Goal: Communication & Community: Answer question/provide support

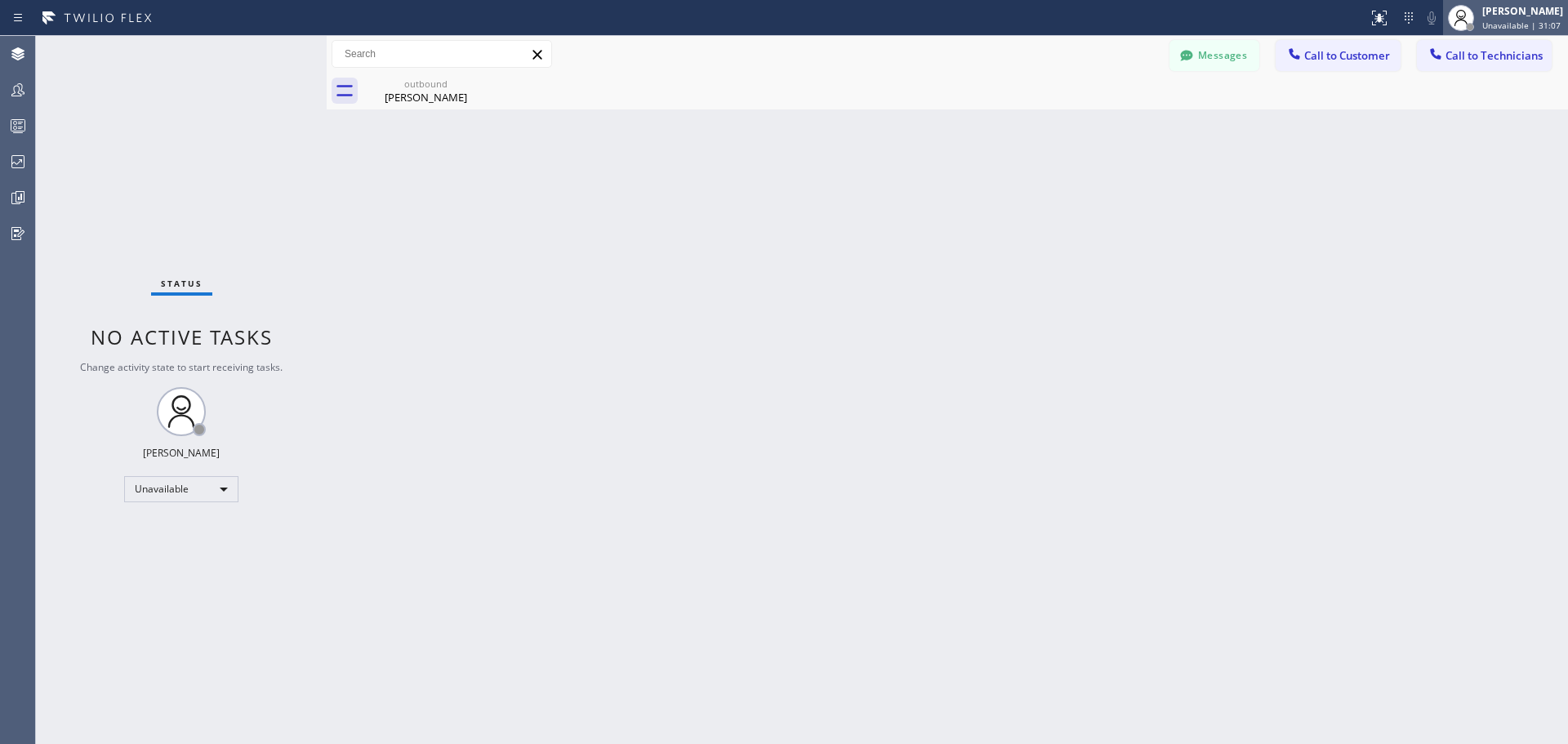
click at [1487, 18] on div "[PERSON_NAME] Unavailable | 31:07" at bounding box center [1524, 17] width 89 height 29
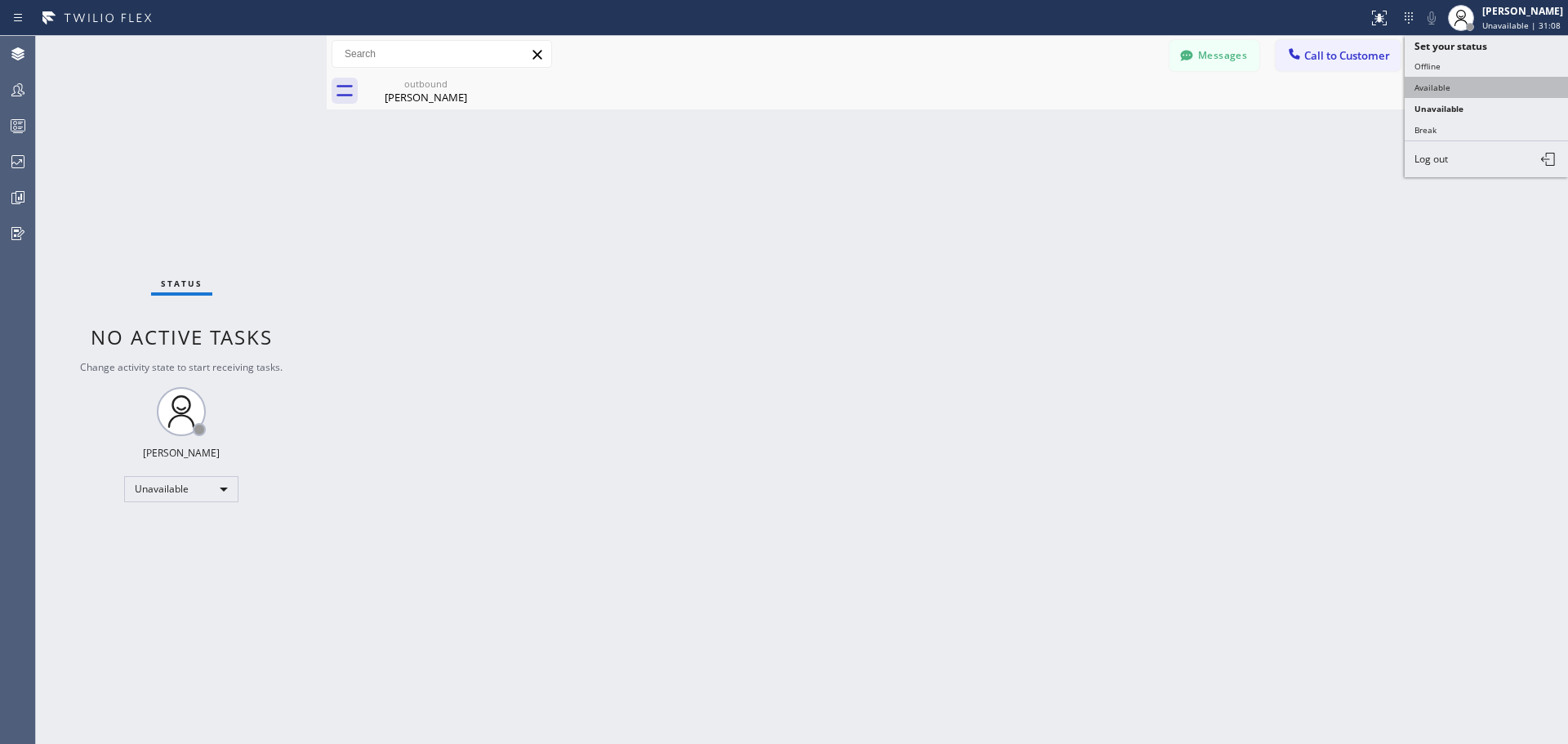
click at [1469, 92] on button "Available" at bounding box center [1486, 88] width 164 height 22
click at [1141, 325] on div "Back to Dashboard Change Sender ID Customers Technicians BM [PERSON_NAME] [DATE…" at bounding box center [946, 389] width 1241 height 708
click at [1329, 59] on span "Call to Customer" at bounding box center [1346, 55] width 86 height 15
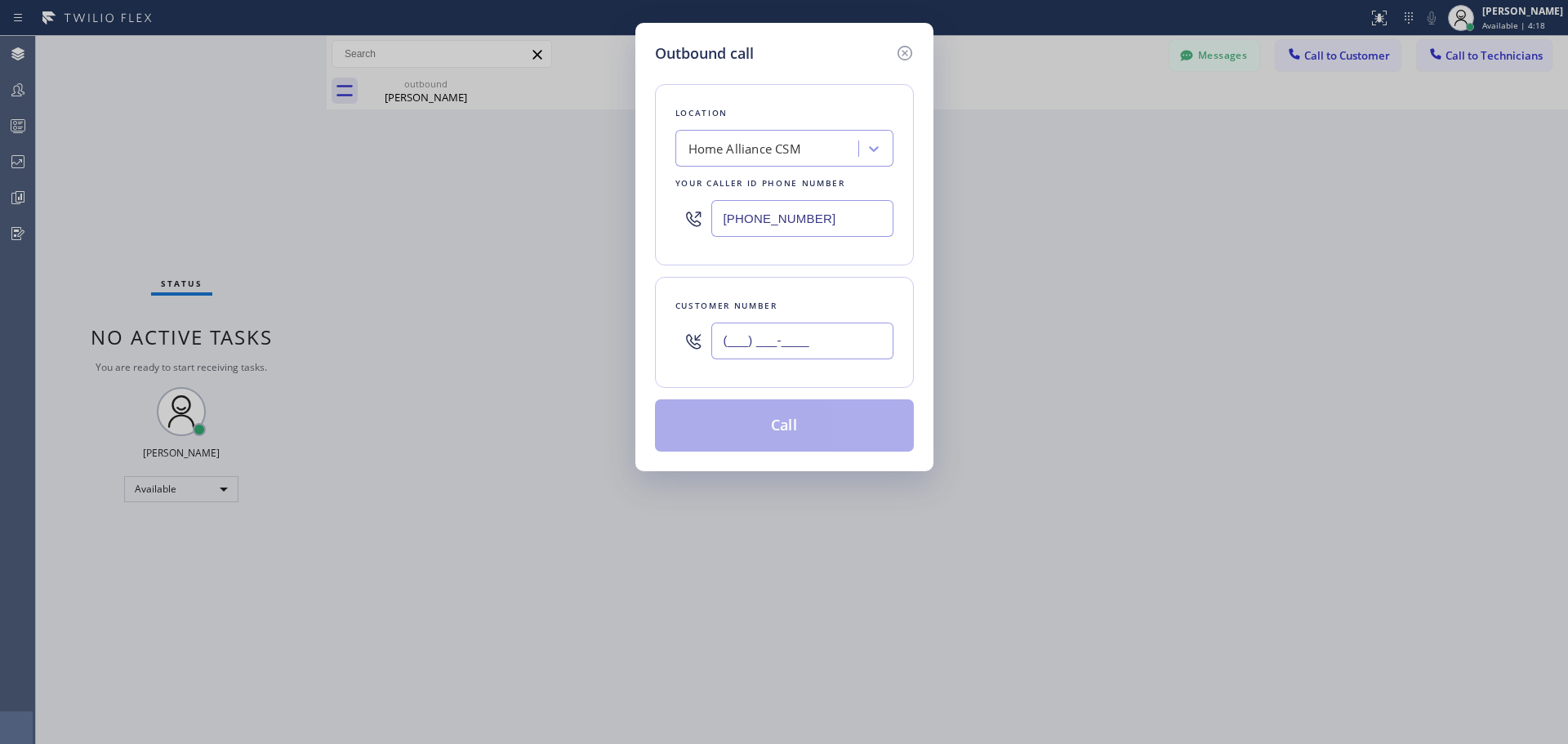
click at [826, 353] on input "(___) ___-____" at bounding box center [802, 340] width 182 height 36
paste input "480) 789-3050"
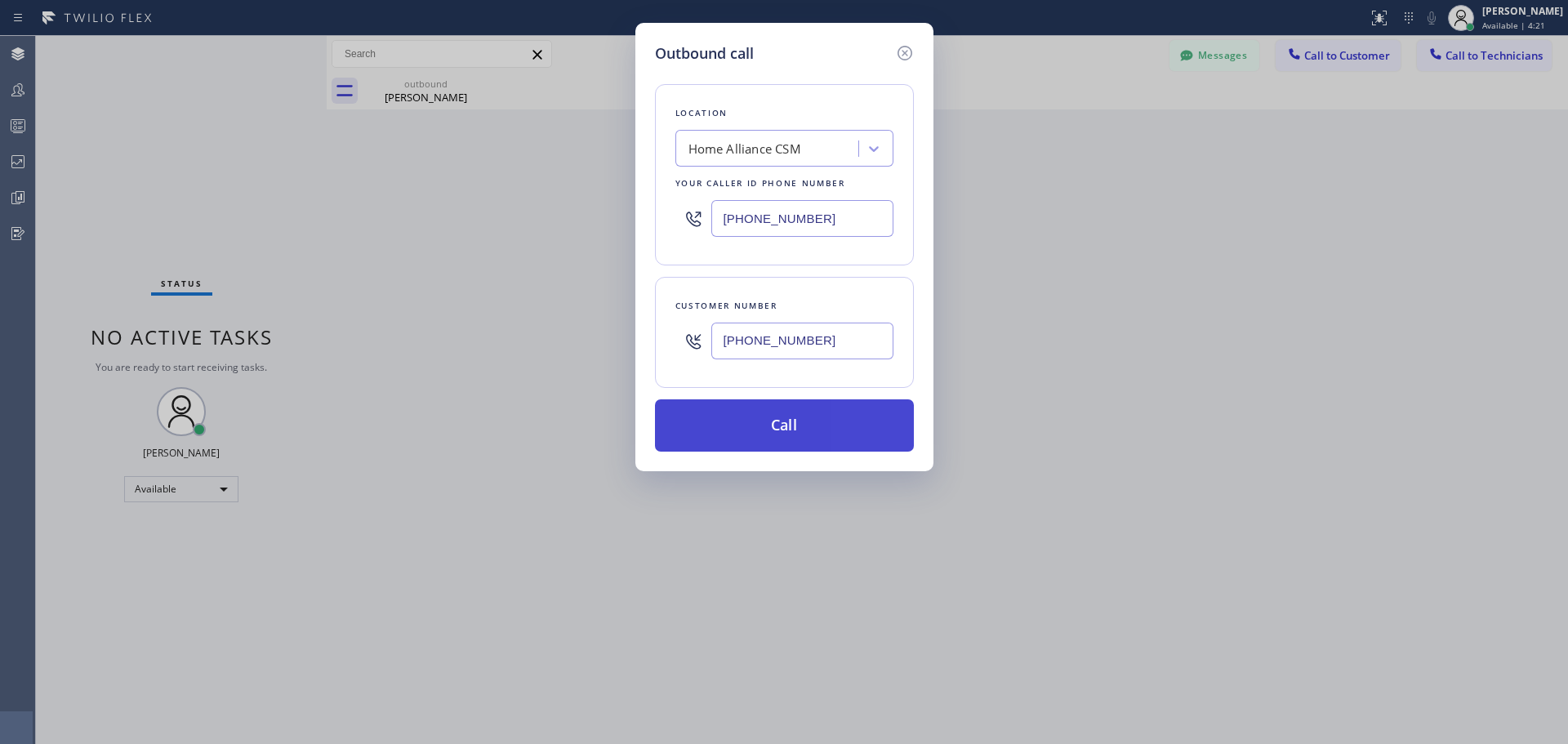
type input "[PHONE_NUMBER]"
click at [808, 434] on button "Call" at bounding box center [784, 425] width 259 height 52
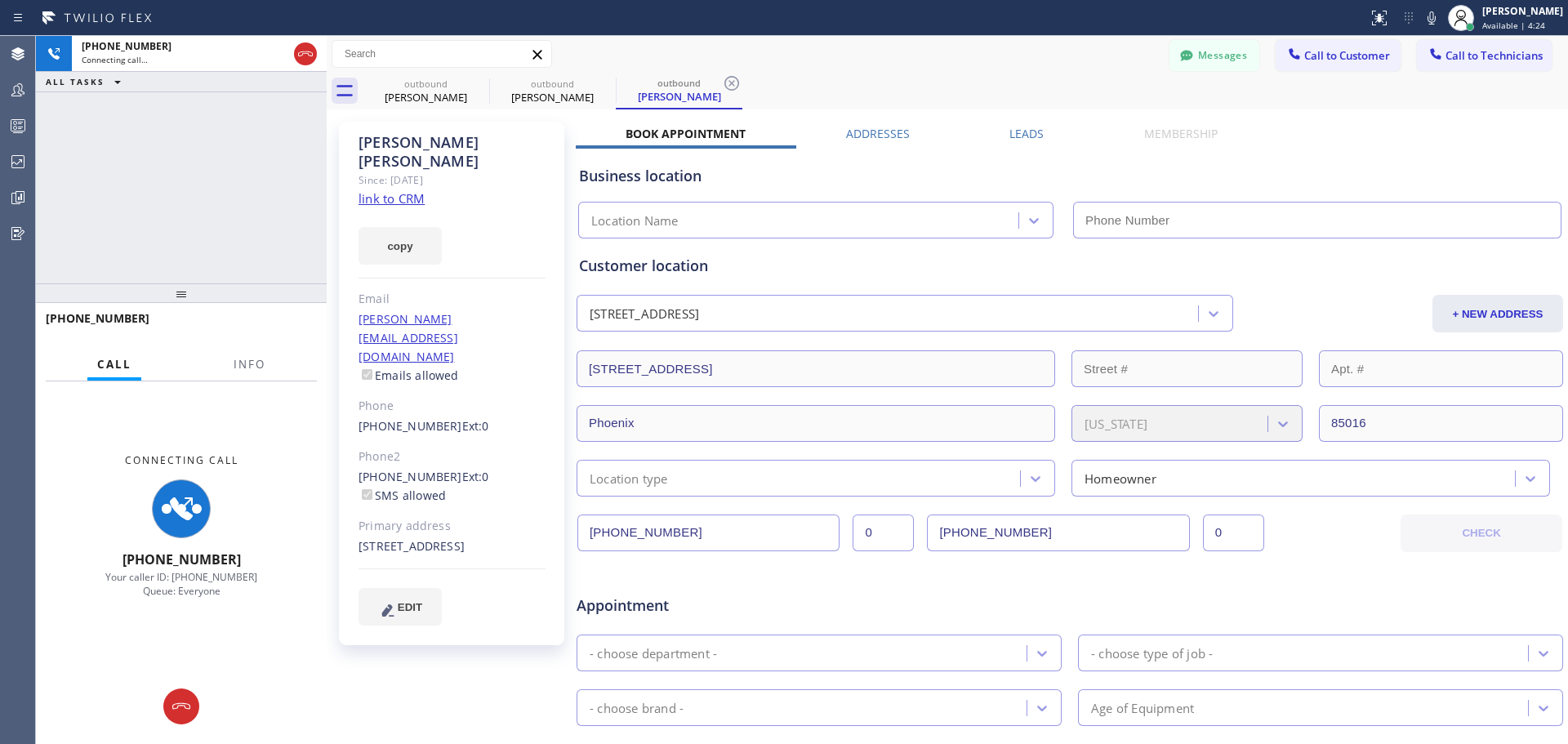
type input "[PHONE_NUMBER]"
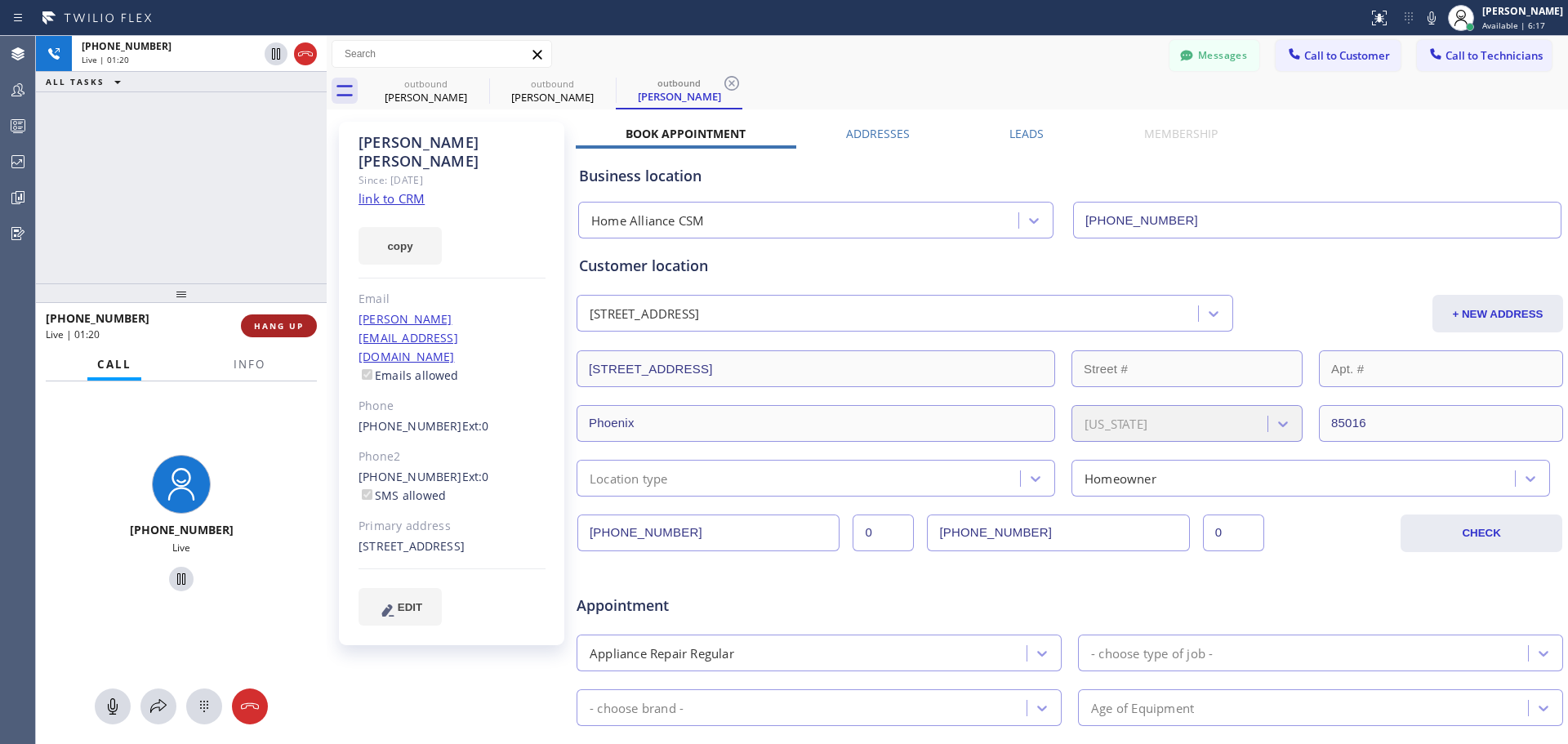
click at [278, 333] on button "HANG UP" at bounding box center [278, 325] width 76 height 23
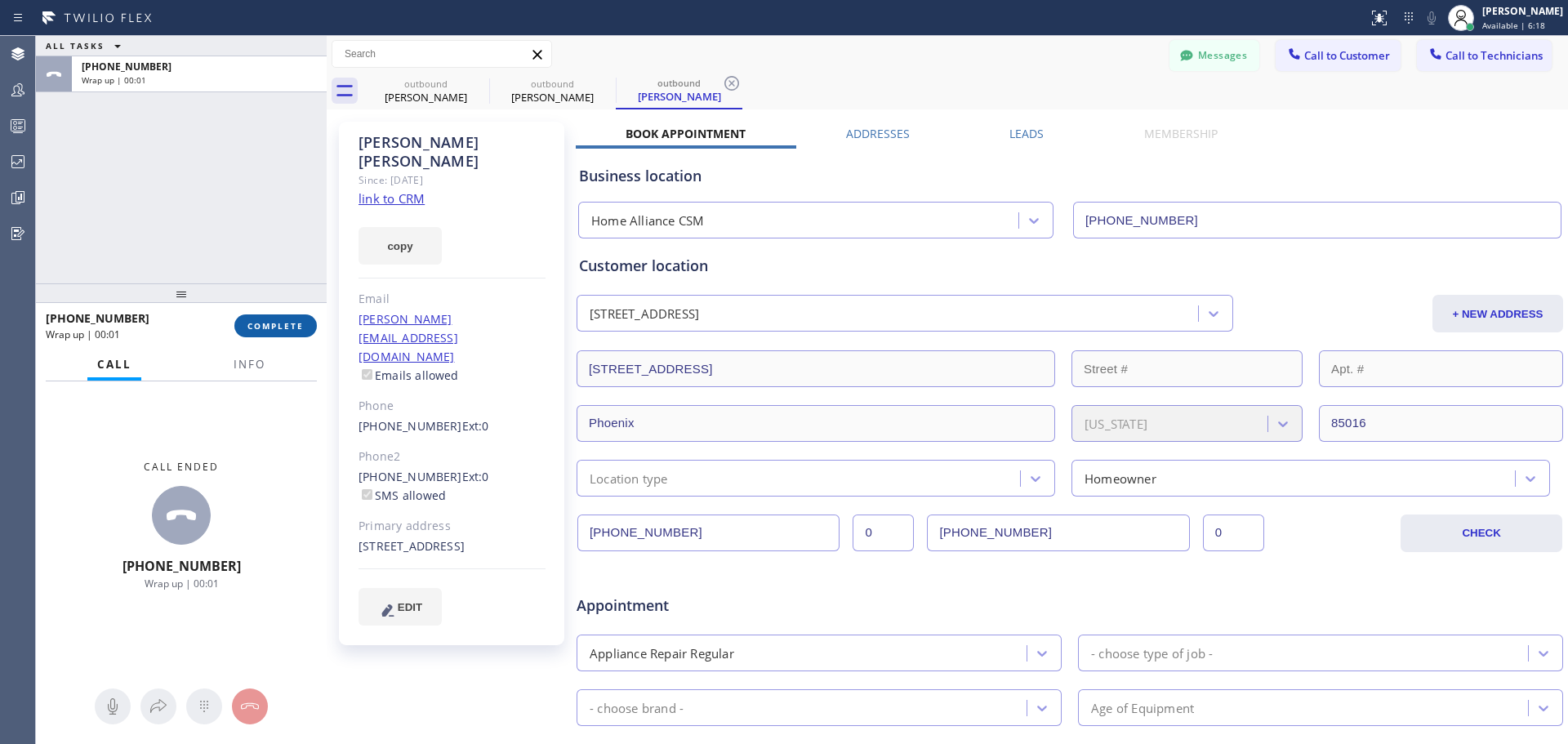
click at [263, 332] on button "COMPLETE" at bounding box center [276, 325] width 83 height 23
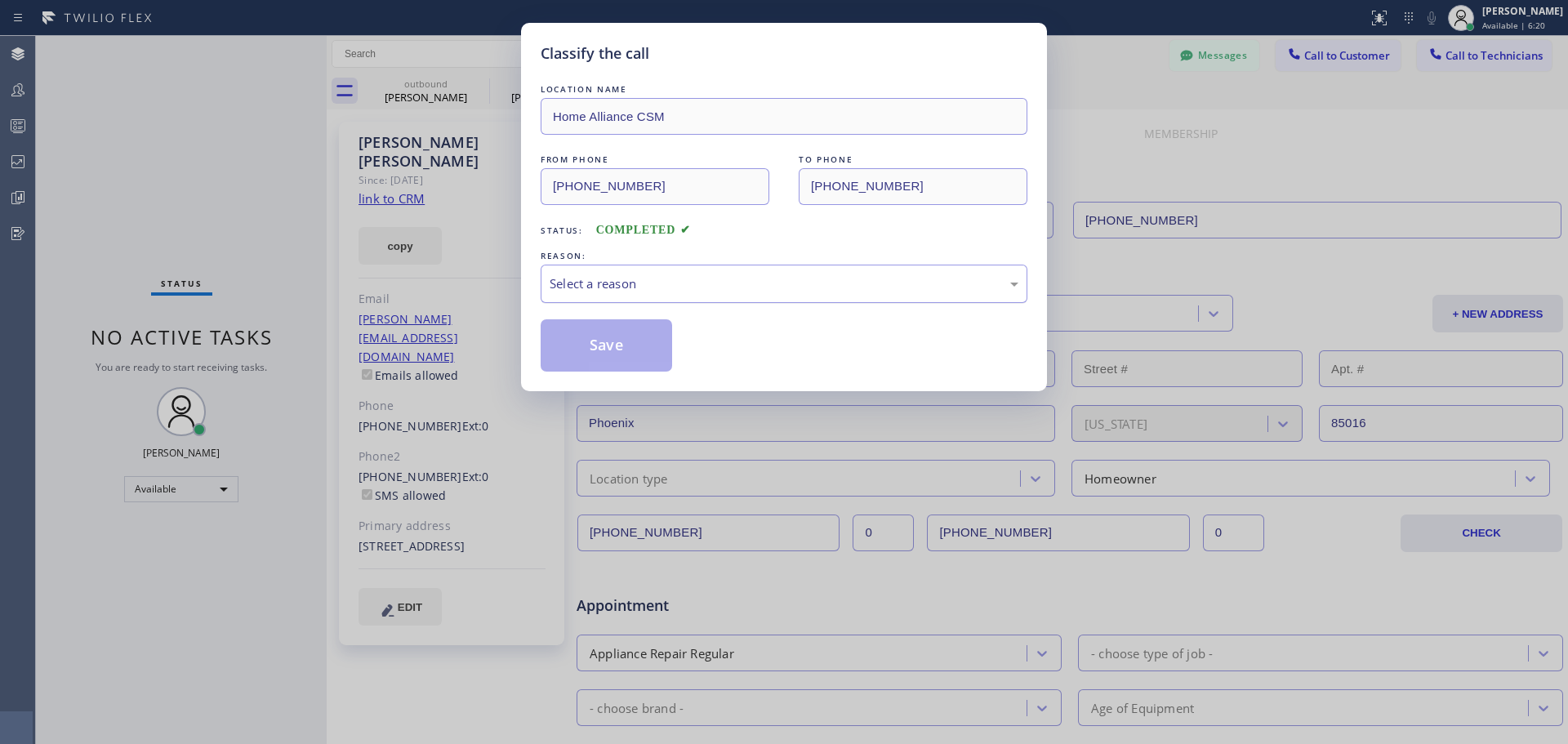
click at [652, 283] on div "Select a reason" at bounding box center [784, 283] width 469 height 19
click at [598, 336] on button "Save" at bounding box center [606, 345] width 131 height 52
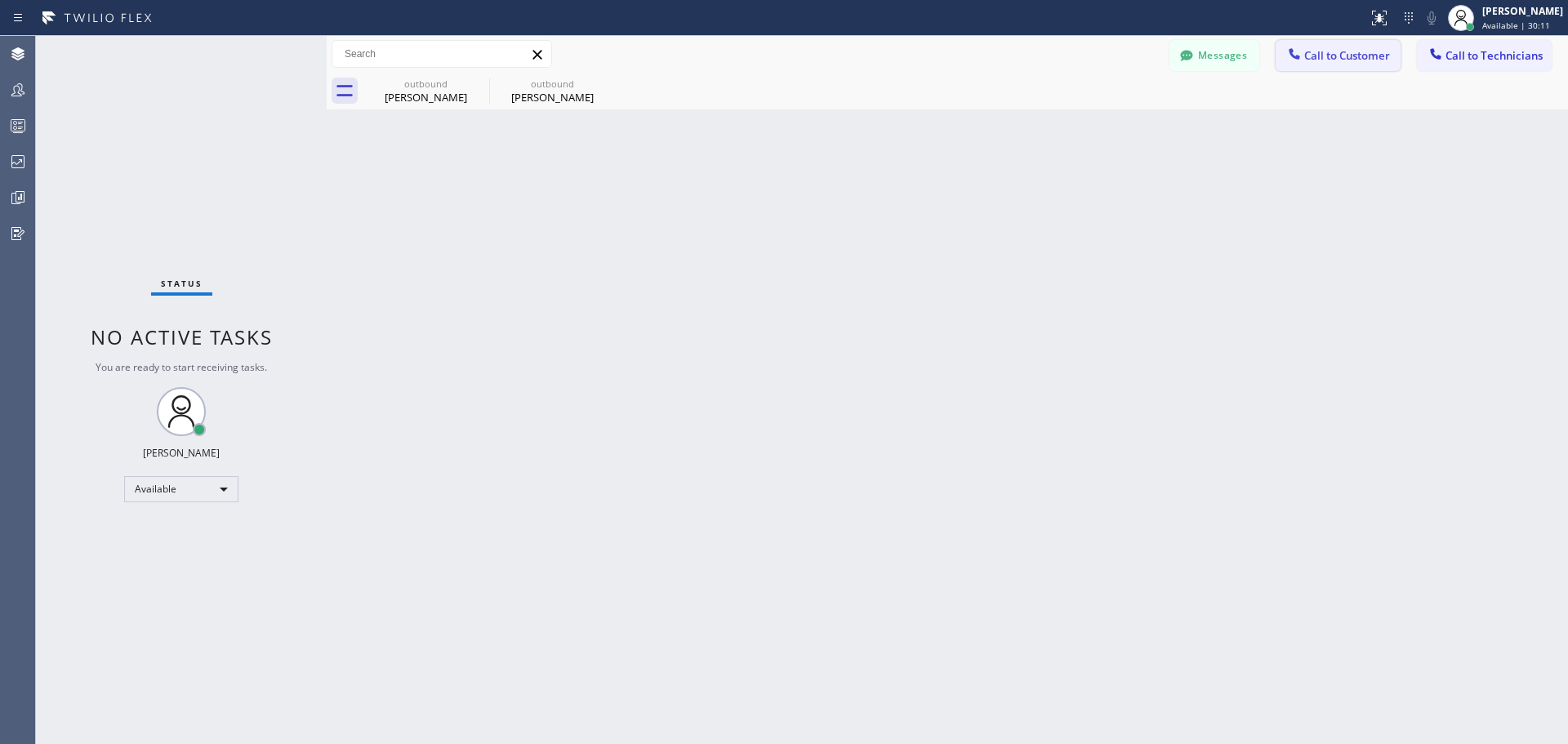
click at [1352, 61] on span "Call to Customer" at bounding box center [1346, 55] width 86 height 15
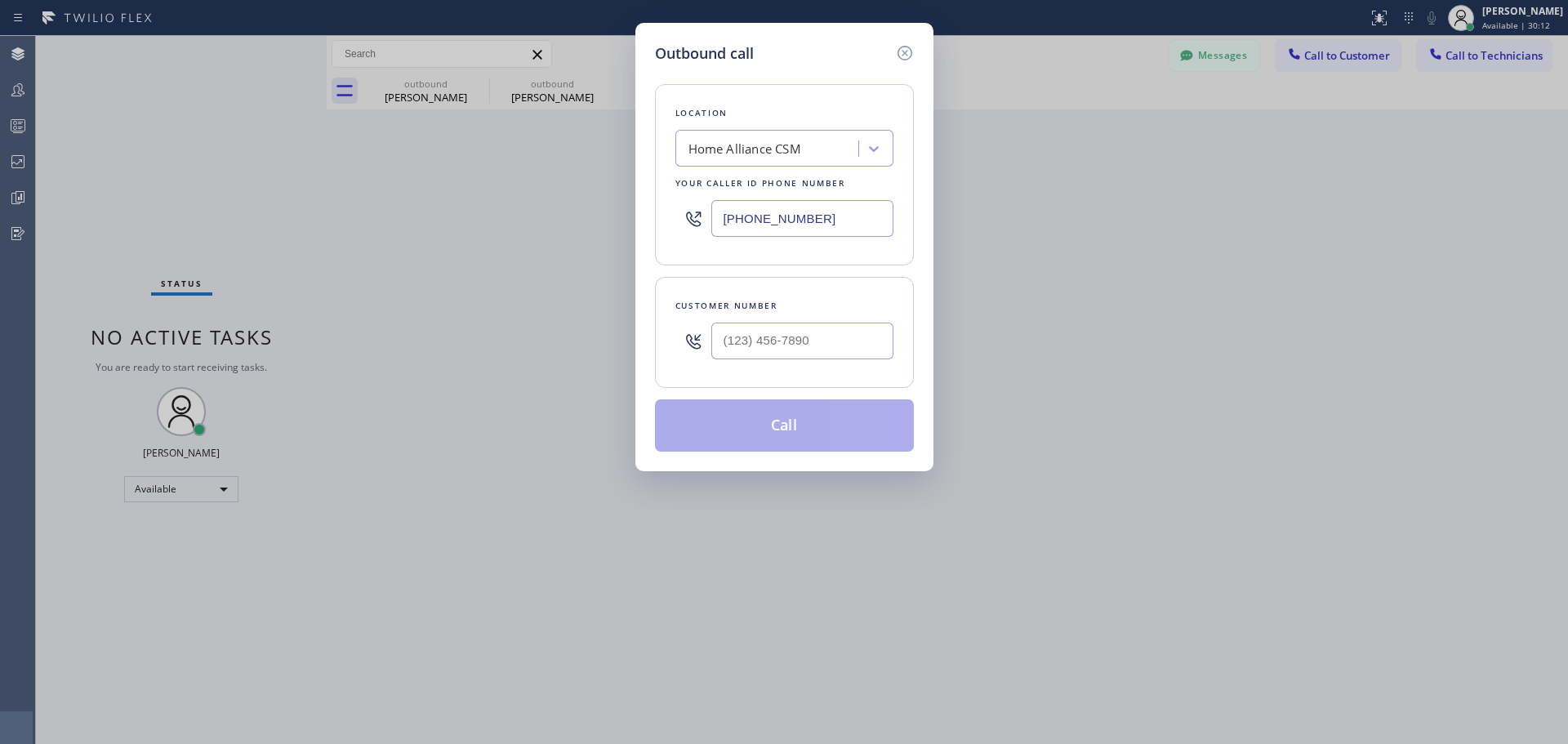
click at [810, 318] on div at bounding box center [802, 341] width 182 height 53
click at [815, 326] on input "(___) ___-____" at bounding box center [802, 340] width 182 height 36
paste input "714) 296-3385"
type input "[PHONE_NUMBER]"
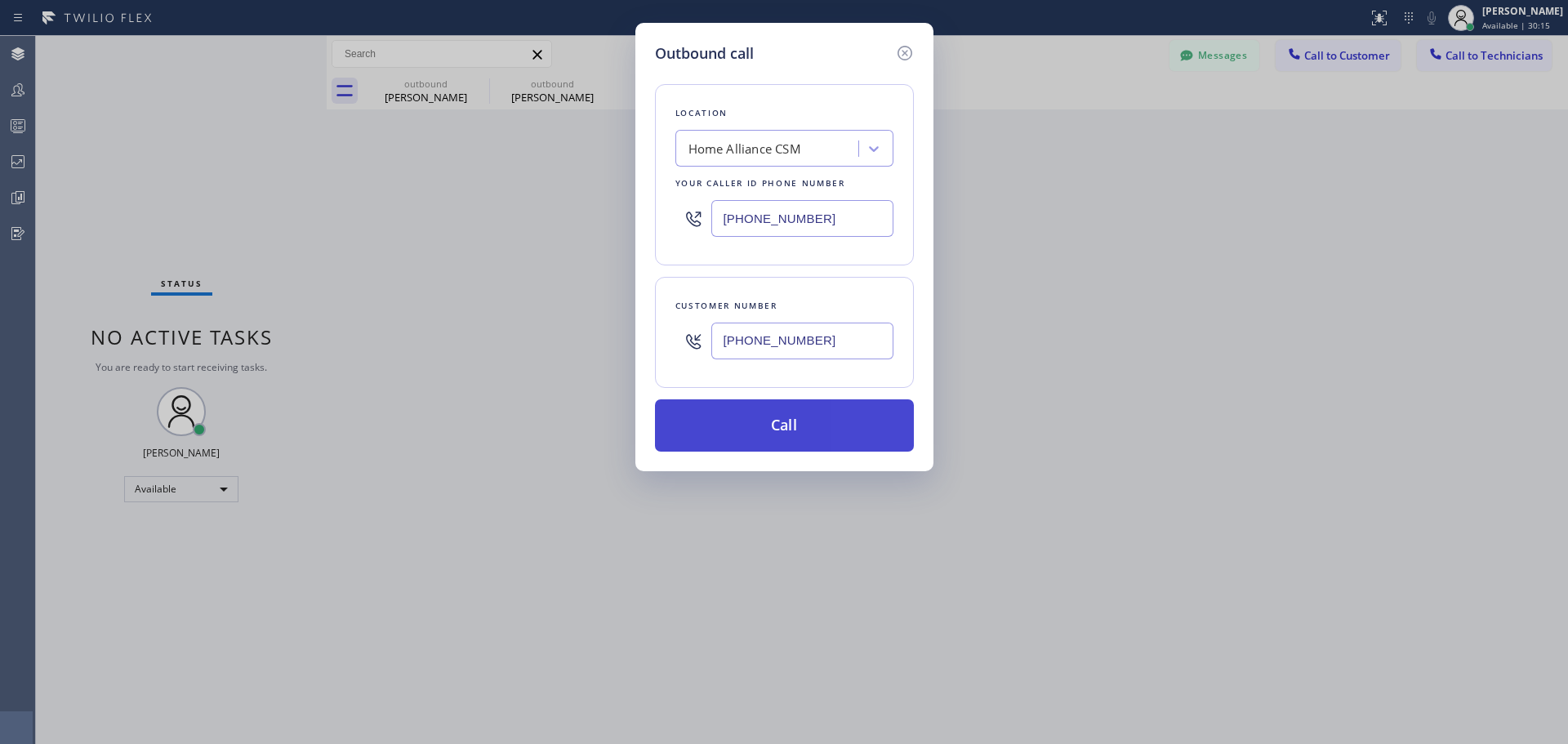
click at [800, 433] on button "Call" at bounding box center [784, 425] width 259 height 52
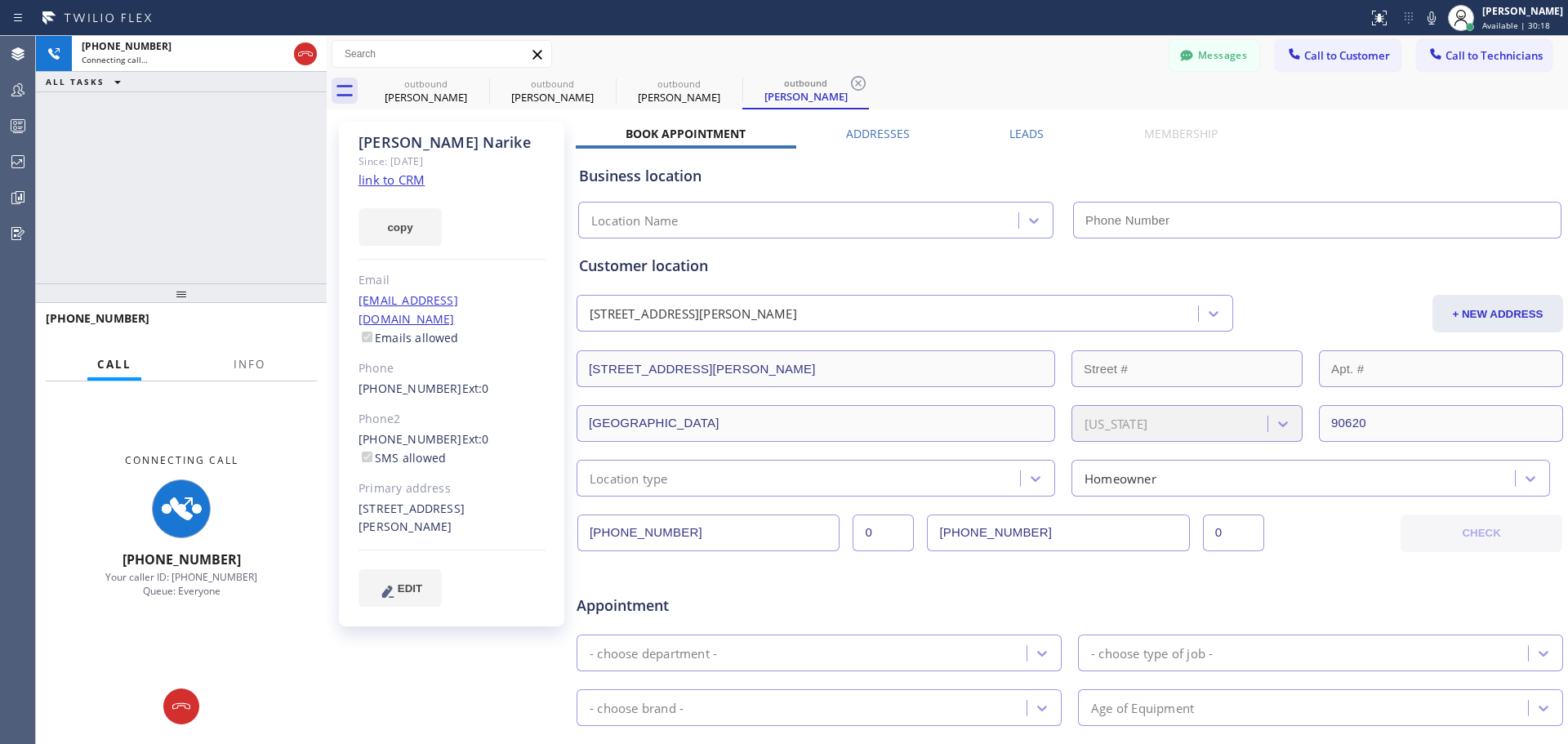
type input "[PHONE_NUMBER]"
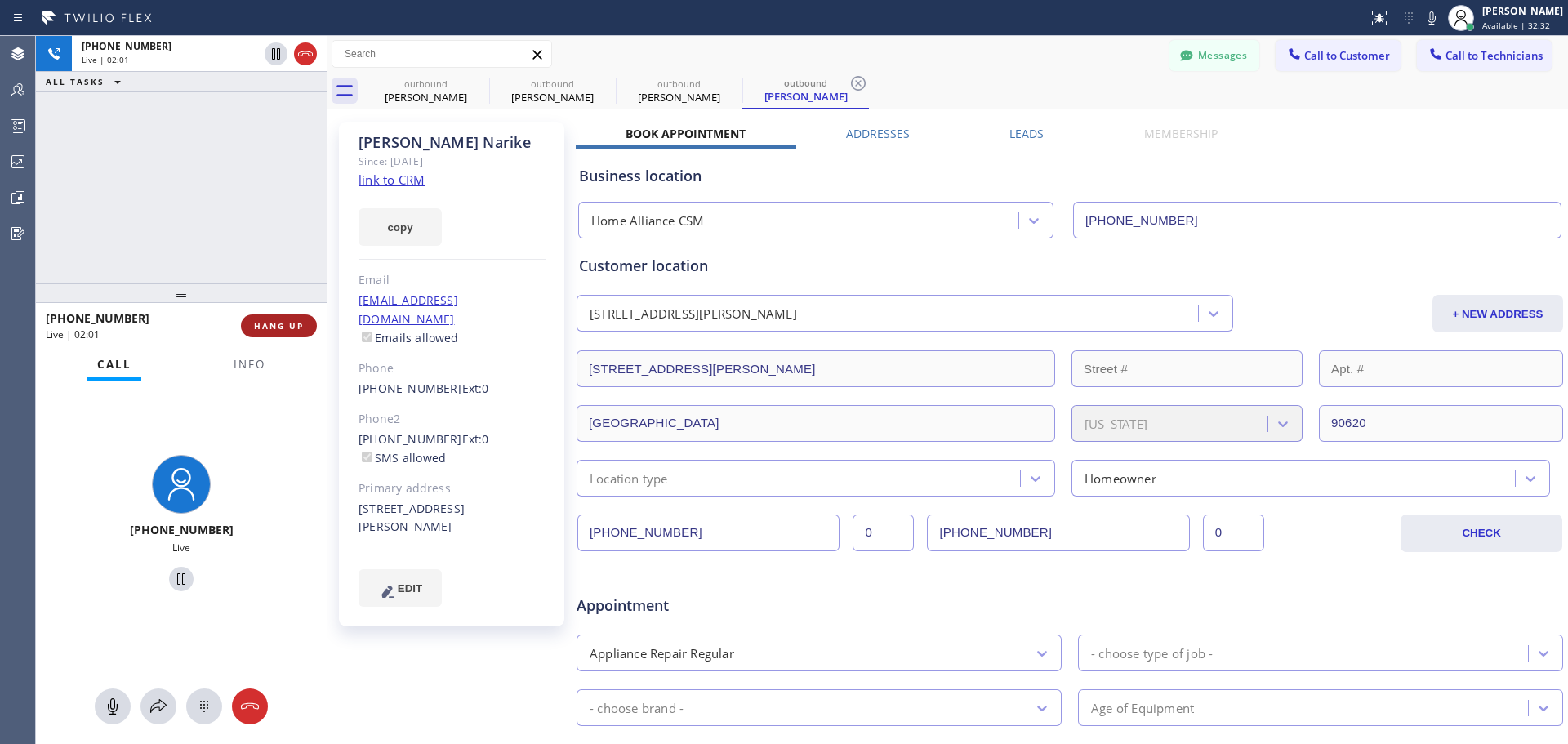
click at [270, 329] on span "HANG UP" at bounding box center [279, 326] width 50 height 12
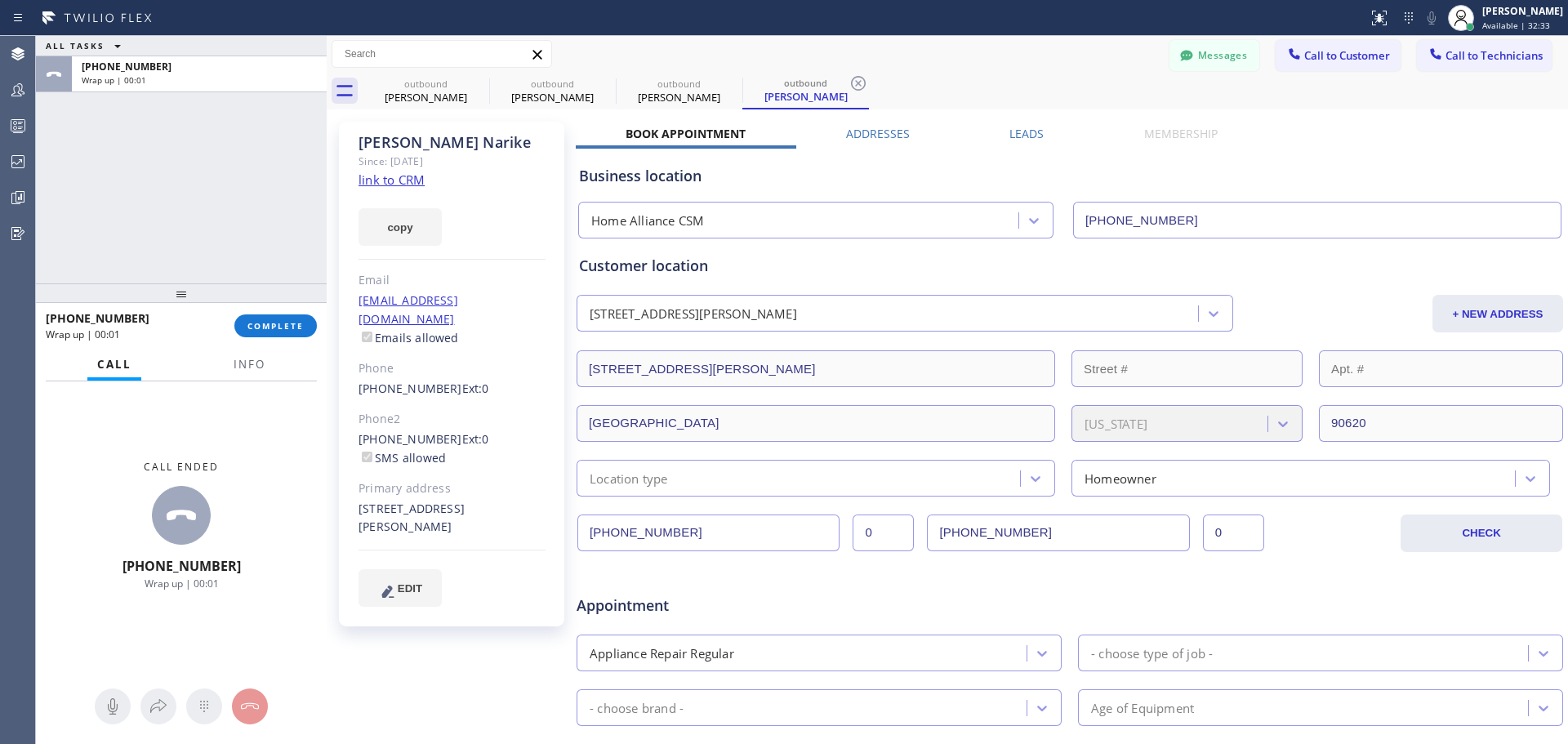
drag, startPoint x: 286, startPoint y: 328, endPoint x: 343, endPoint y: 398, distance: 90.3
click at [288, 329] on span "COMPLETE" at bounding box center [275, 326] width 56 height 12
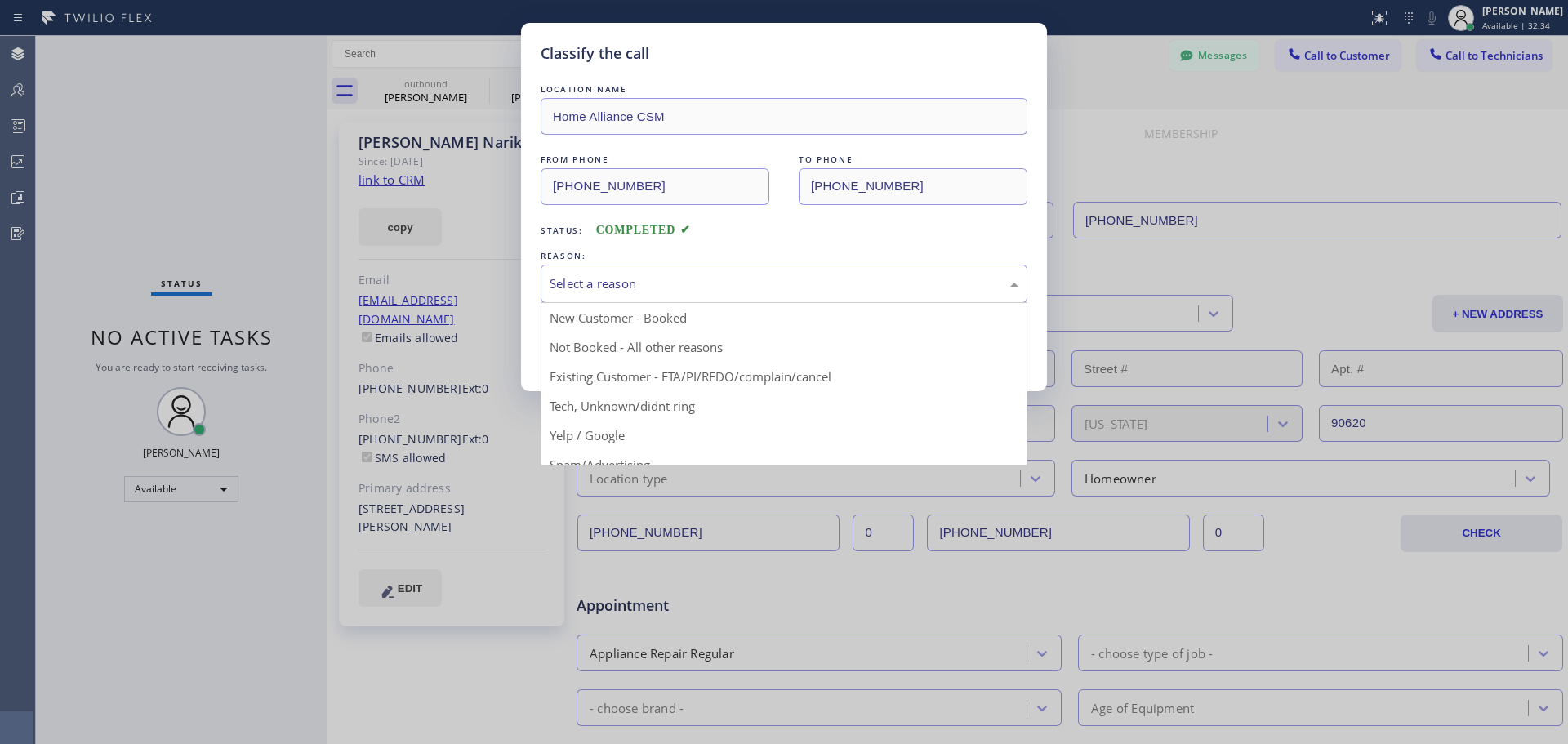
click at [716, 295] on div "Select a reason" at bounding box center [784, 283] width 487 height 38
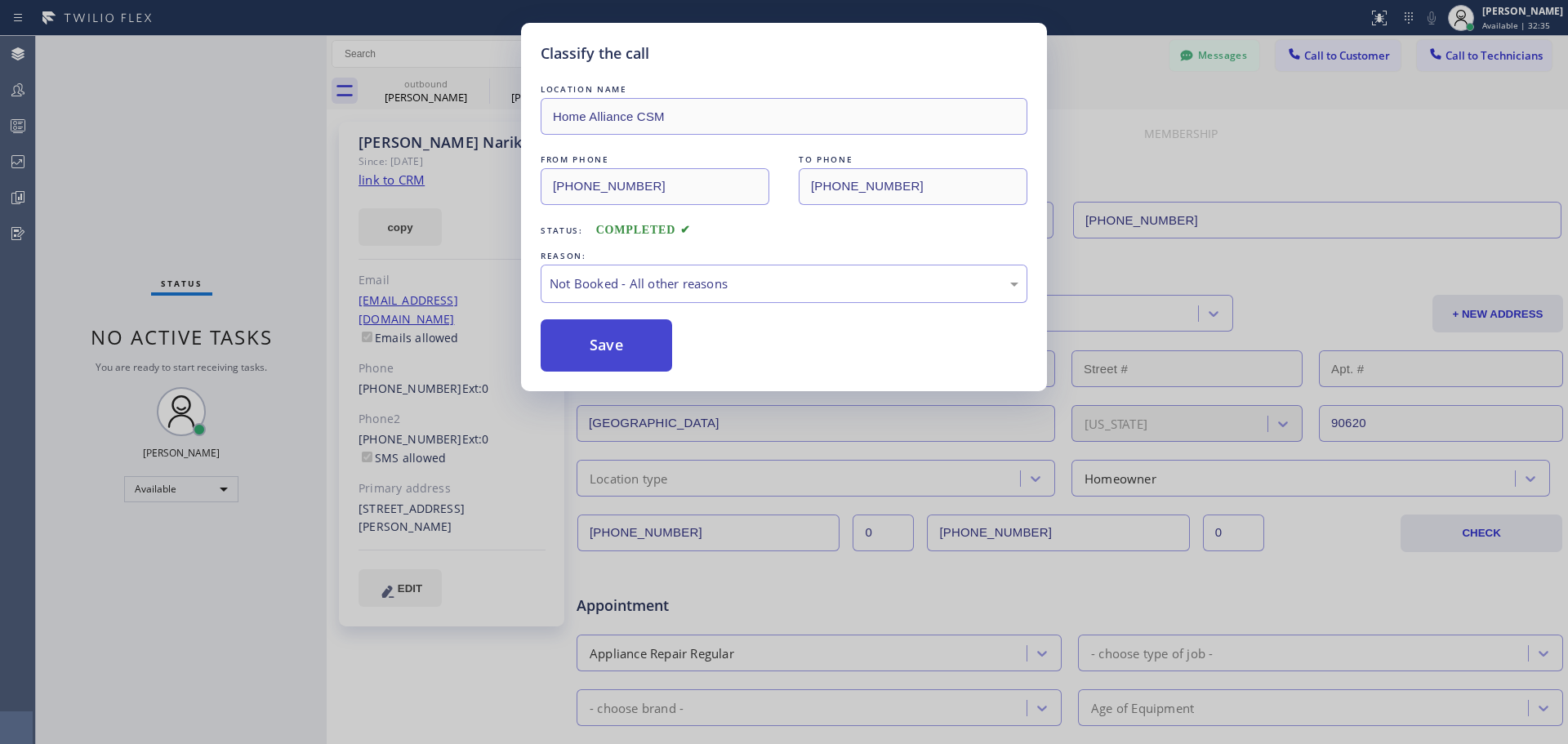
click at [615, 351] on button "Save" at bounding box center [606, 345] width 131 height 52
